Goal: Book appointment/travel/reservation

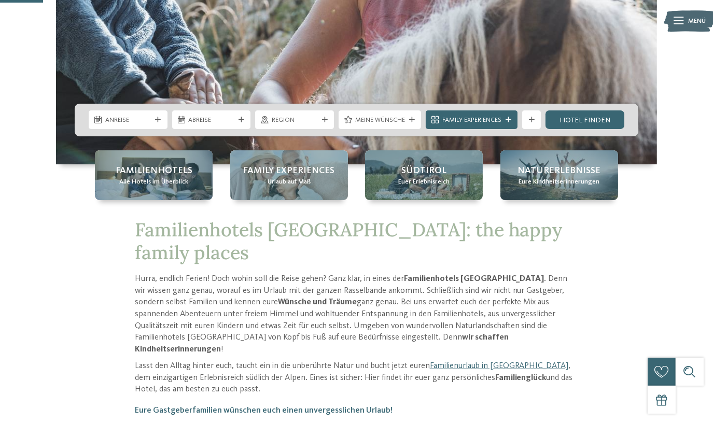
click at [696, 381] on div "Suche" at bounding box center [690, 372] width 28 height 28
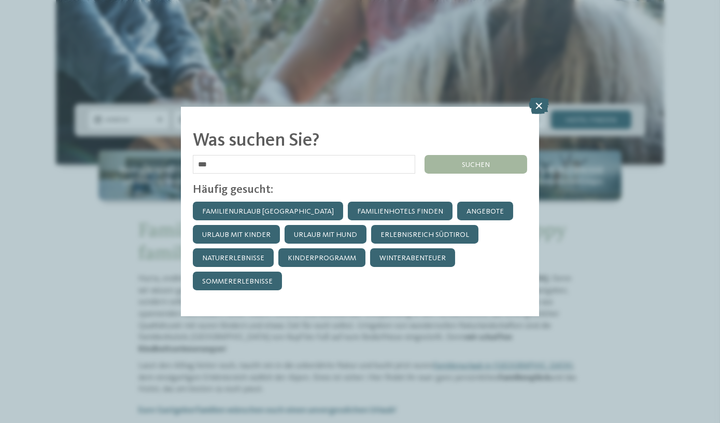
type input "***"
click input "******" at bounding box center [0, 0] width 0 height 0
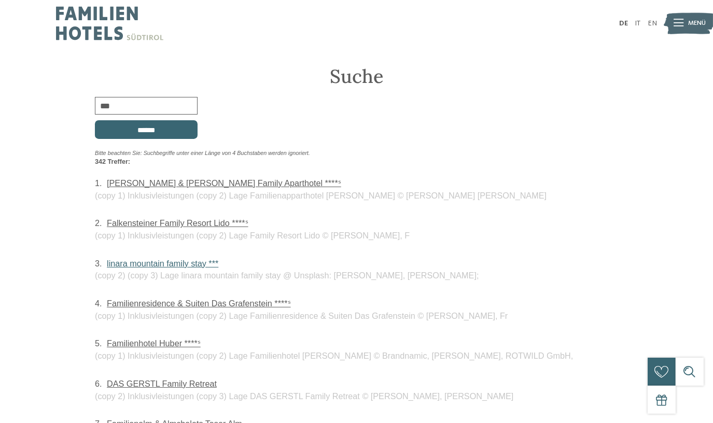
click at [177, 259] on link "linara mountain family stay ***" at bounding box center [163, 263] width 112 height 9
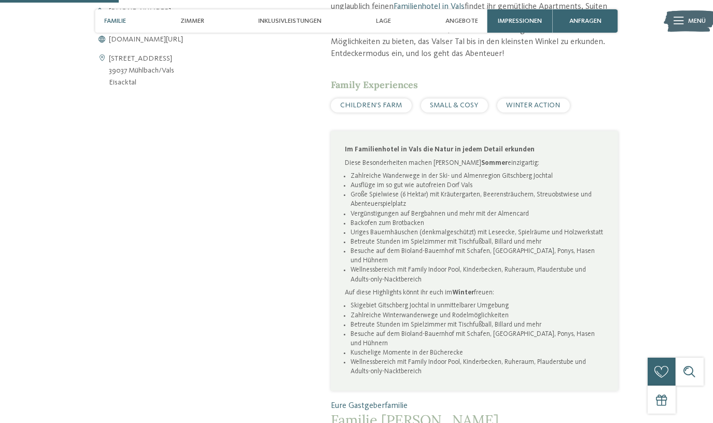
scroll to position [518, 0]
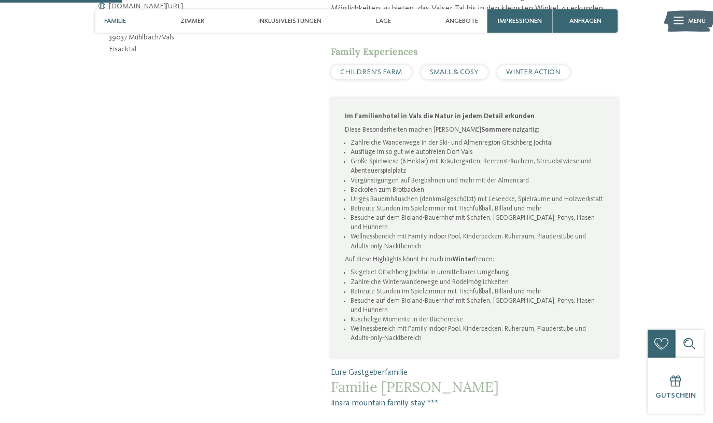
click at [503, 287] on li "Betreute Stunden im Spielzimmer mit Tischfußball, Billard und mehr" at bounding box center [478, 291] width 254 height 9
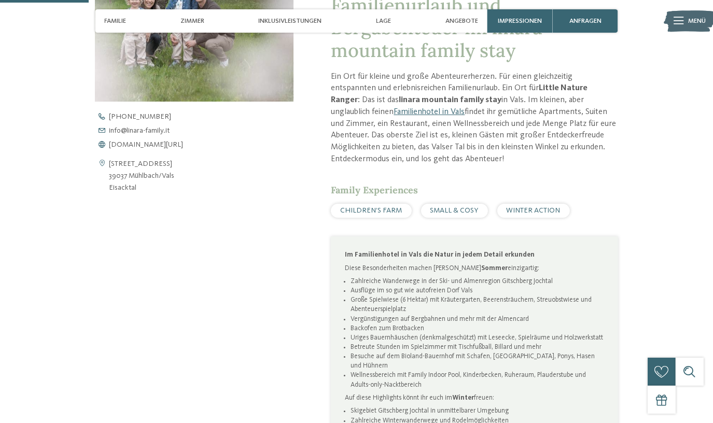
scroll to position [377, 0]
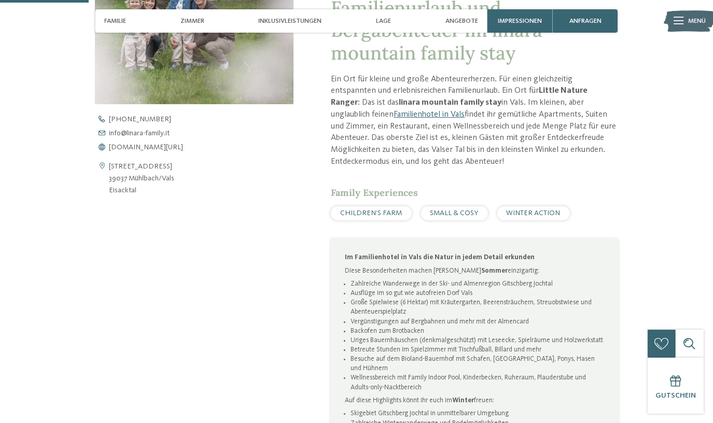
click at [462, 210] on span "SMALL & COSY" at bounding box center [454, 213] width 48 height 7
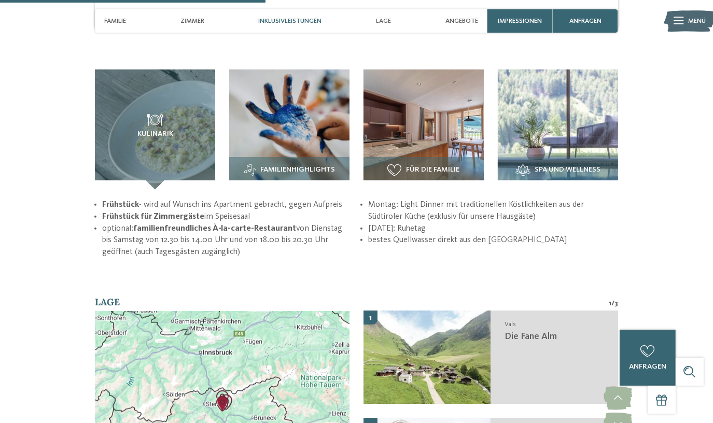
scroll to position [1273, 0]
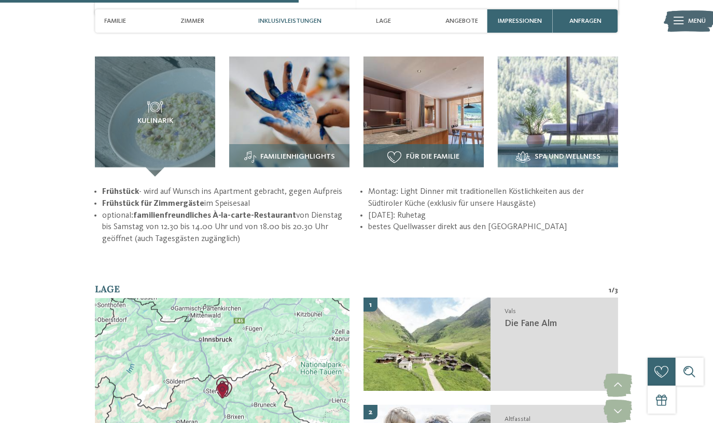
click at [422, 101] on img at bounding box center [424, 117] width 120 height 120
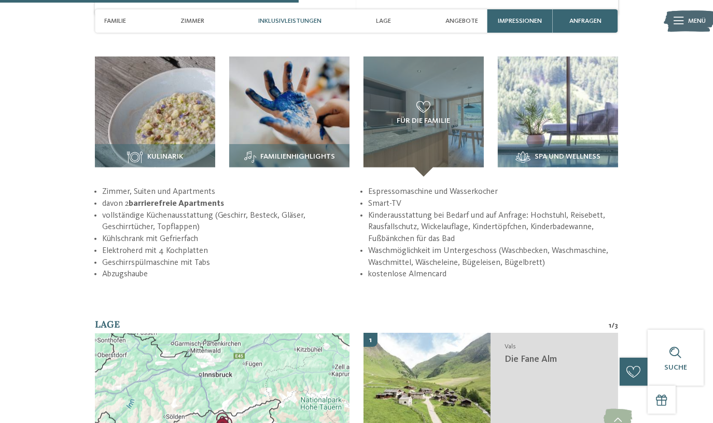
click at [307, 198] on li "davon 2 barrierefreie Apartments" at bounding box center [227, 204] width 250 height 12
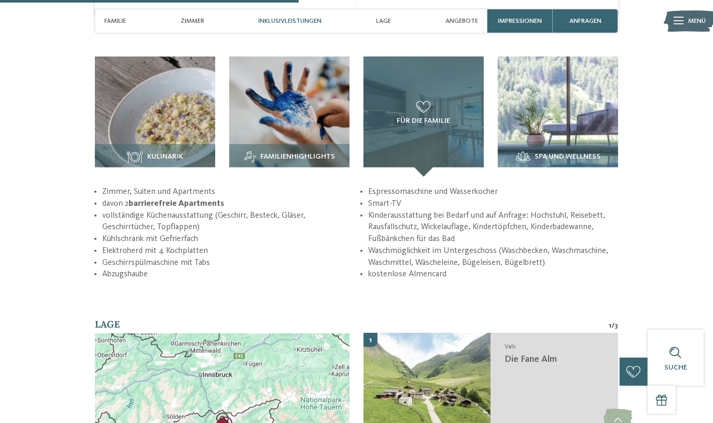
click at [427, 117] on span "Für die Familie" at bounding box center [423, 121] width 53 height 8
click at [445, 118] on div "Für die Familie" at bounding box center [424, 117] width 120 height 120
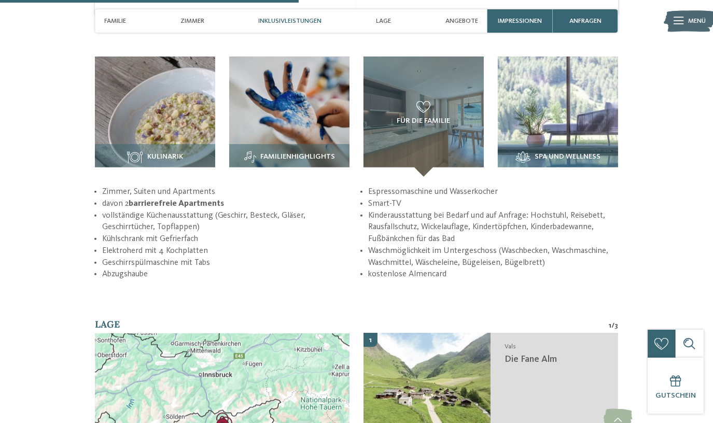
click at [329, 233] on li "Kühlschrank mit Gefrierfach" at bounding box center [227, 239] width 250 height 12
click at [565, 103] on img at bounding box center [558, 117] width 120 height 120
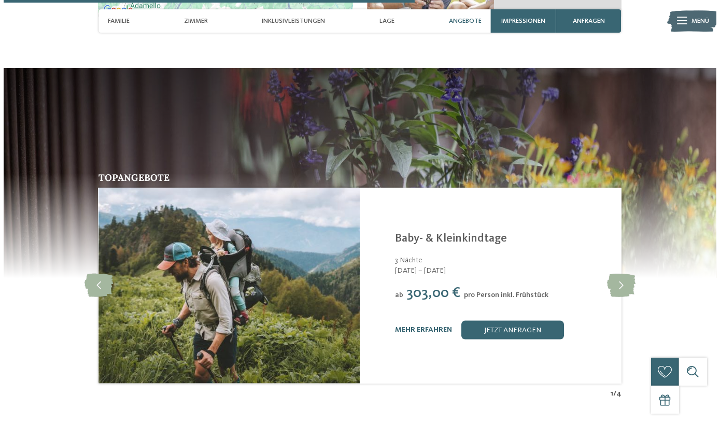
scroll to position [1744, 0]
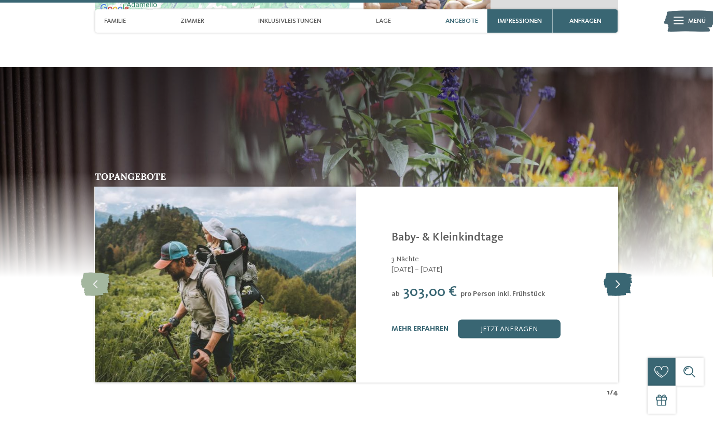
click at [623, 273] on icon at bounding box center [618, 284] width 29 height 23
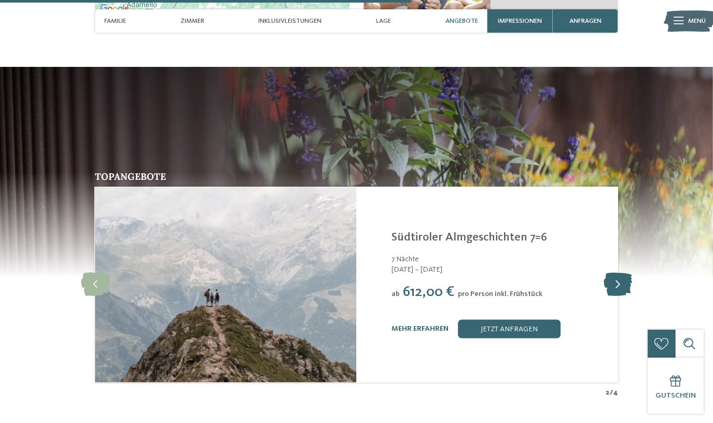
click at [623, 273] on icon at bounding box center [618, 284] width 29 height 23
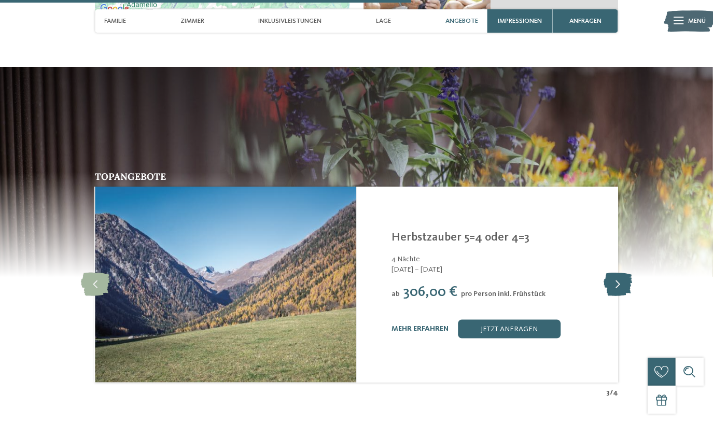
click at [623, 273] on icon at bounding box center [618, 284] width 29 height 23
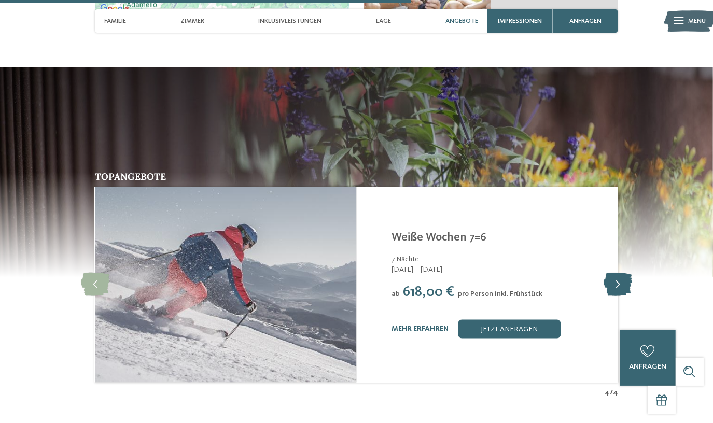
click at [623, 273] on icon at bounding box center [618, 284] width 29 height 23
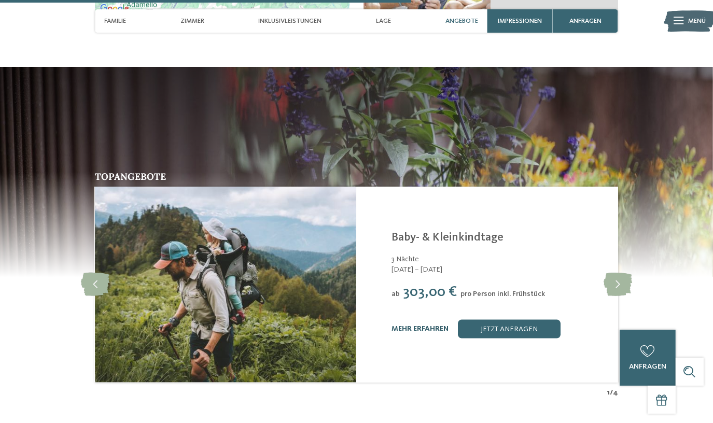
click at [421, 325] on link "mehr erfahren" at bounding box center [420, 328] width 57 height 7
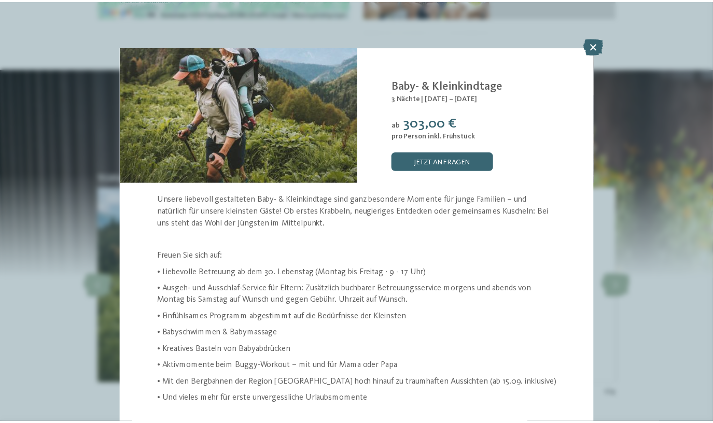
scroll to position [47, 0]
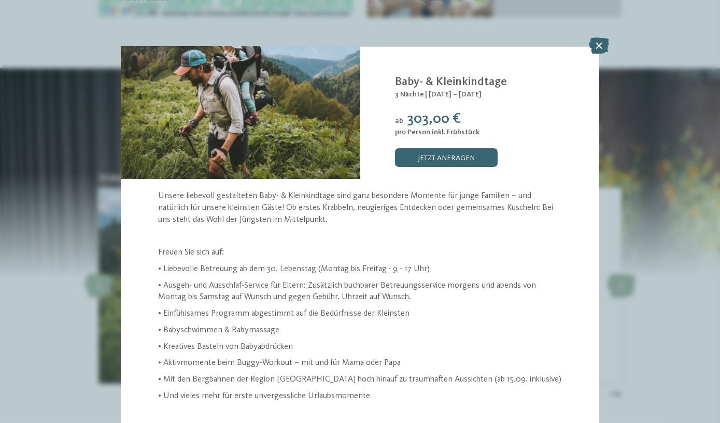
drag, startPoint x: 426, startPoint y: 91, endPoint x: 501, endPoint y: 95, distance: 75.3
click at [501, 95] on div "3 Nächte | 16.09. – 18.10.2025" at bounding box center [491, 94] width 192 height 10
drag, startPoint x: 501, startPoint y: 95, endPoint x: 605, endPoint y: 45, distance: 115.8
click at [605, 45] on icon at bounding box center [599, 45] width 20 height 17
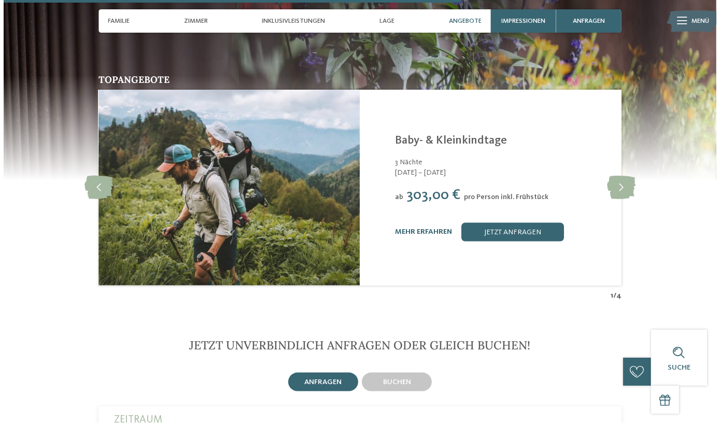
scroll to position [1839, 0]
